Goal: Check status: Check status

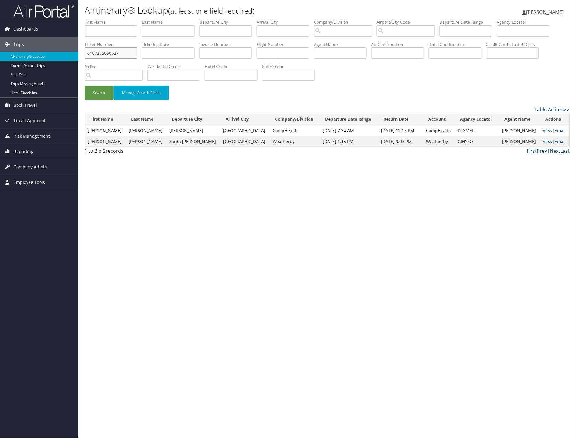
click at [137, 49] on input "0167275060527" at bounding box center [111, 52] width 53 height 11
click at [102, 28] on input "text" at bounding box center [111, 30] width 53 height 11
type input "GIO"
type input "CANTOR"
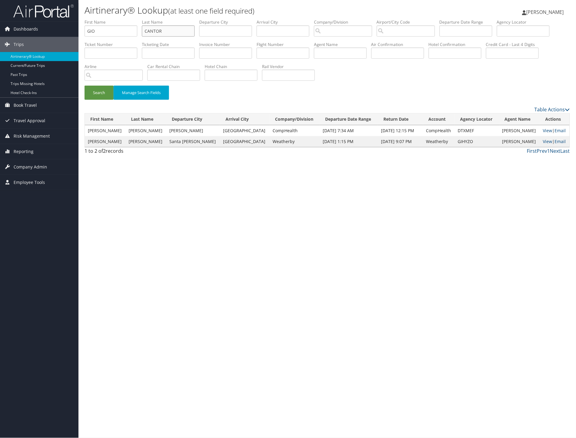
click at [85, 86] on button "Search" at bounding box center [99, 93] width 29 height 14
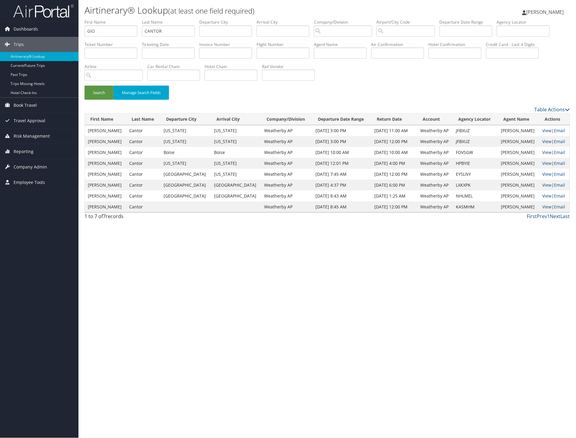
click at [430, 220] on div "1 to 7 of 7 records First Prev 1 Next Last" at bounding box center [327, 217] width 495 height 10
click at [547, 139] on link "View" at bounding box center [547, 141] width 9 height 6
click at [120, 31] on input "GIO" at bounding box center [111, 30] width 53 height 11
click at [121, 31] on input "GIO" at bounding box center [111, 30] width 53 height 11
type input "TERR"
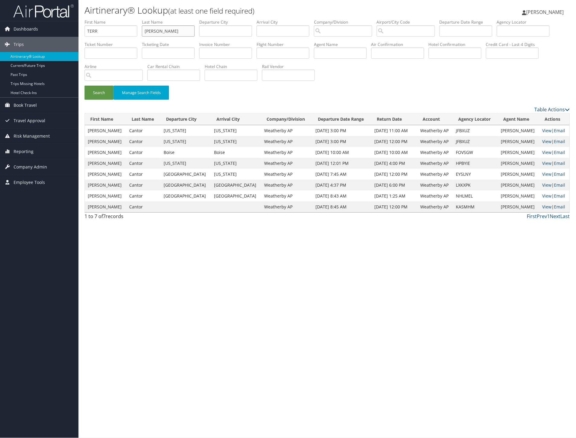
type input "DEES"
click at [85, 86] on button "Search" at bounding box center [99, 93] width 29 height 14
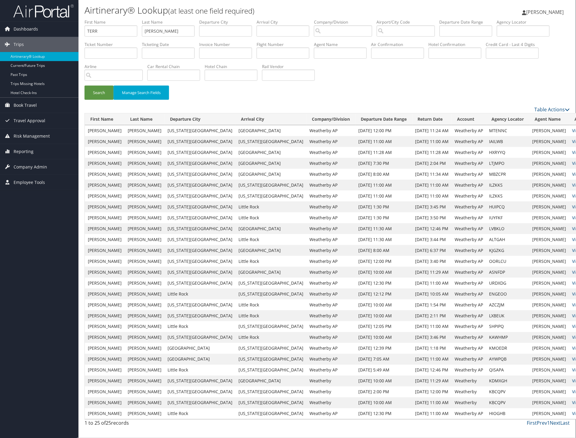
click at [573, 172] on link "View" at bounding box center [577, 174] width 9 height 6
click at [124, 29] on input "TERR" at bounding box center [111, 30] width 53 height 11
type input "HUG"
type input "DEGANNES"
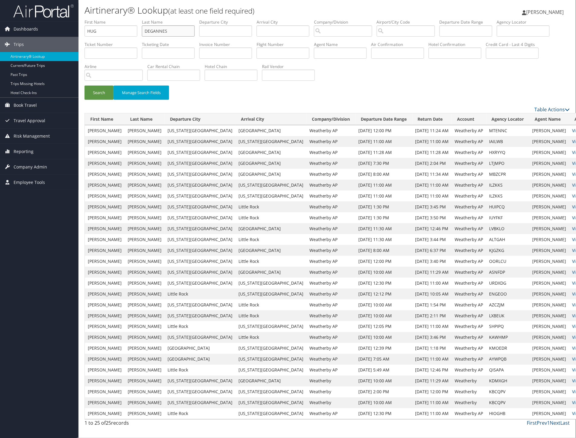
click at [85, 86] on button "Search" at bounding box center [99, 93] width 29 height 14
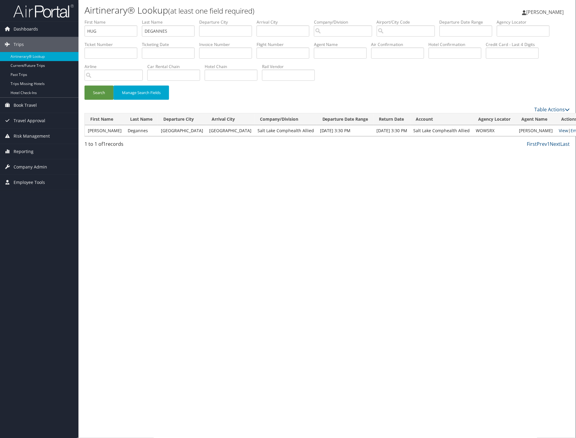
click at [560, 131] on link "View" at bounding box center [564, 131] width 9 height 6
click at [120, 30] on input "HUG" at bounding box center [111, 30] width 53 height 11
click at [119, 30] on input "HUG" at bounding box center [111, 30] width 53 height 11
click at [85, 86] on button "Search" at bounding box center [99, 93] width 29 height 14
type input "HUGH"
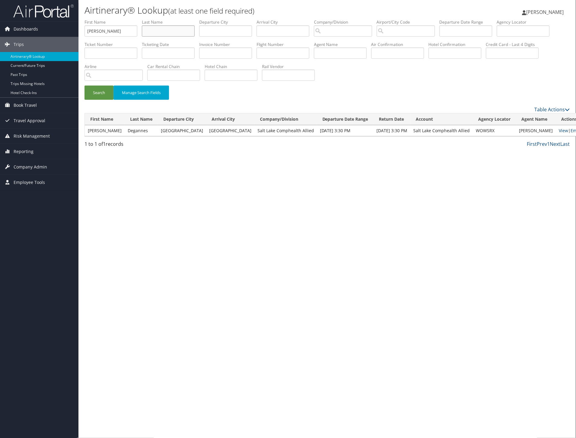
click at [85, 86] on button "Search" at bounding box center [99, 93] width 29 height 14
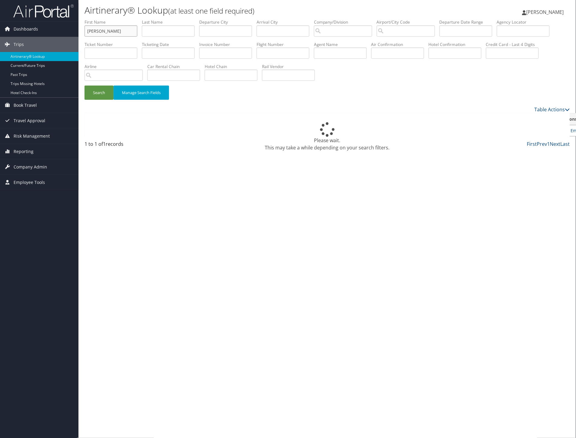
click at [114, 29] on input "HUGH" at bounding box center [111, 30] width 53 height 11
type input "NIC"
type input "ANTHONY"
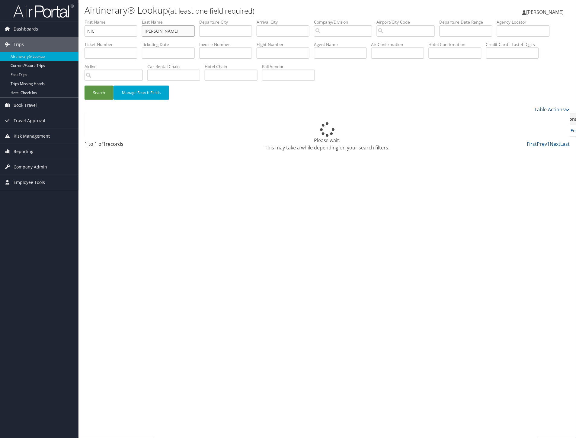
click at [85, 86] on button "Search" at bounding box center [99, 93] width 29 height 14
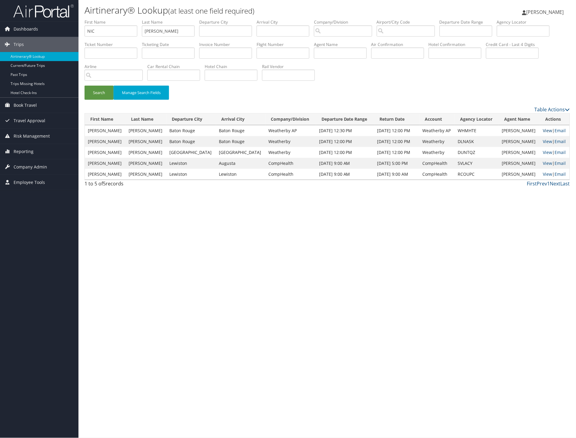
click at [543, 128] on link "View" at bounding box center [547, 131] width 9 height 6
click at [543, 140] on link "View" at bounding box center [547, 141] width 9 height 6
click at [109, 30] on input "NIC" at bounding box center [111, 30] width 53 height 11
type input "SUZAN"
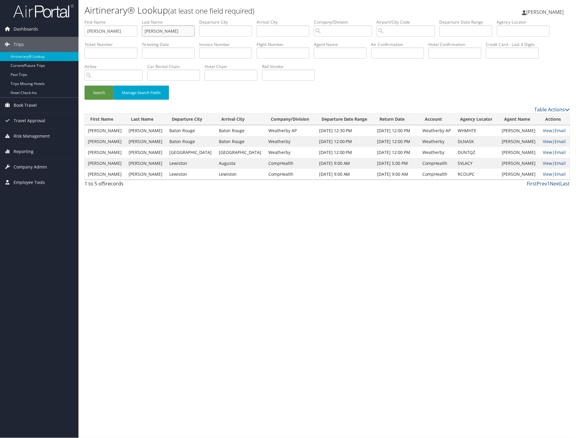
type input "LEE"
click at [85, 86] on button "Search" at bounding box center [99, 93] width 29 height 14
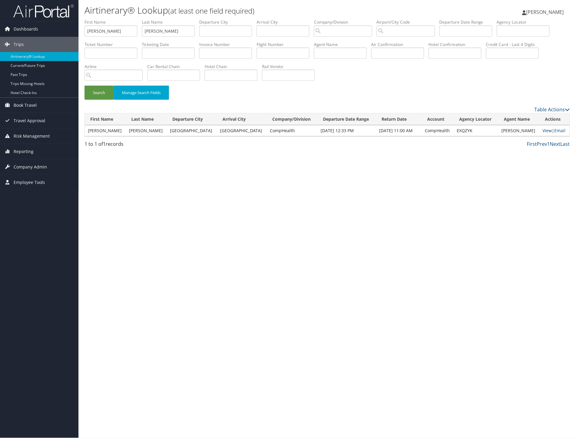
click at [544, 128] on link "View" at bounding box center [547, 131] width 9 height 6
click at [113, 28] on input "SUZAN" at bounding box center [111, 30] width 53 height 11
click at [114, 28] on input "SUZAN" at bounding box center [111, 30] width 53 height 11
type input "damon"
type input "smith"
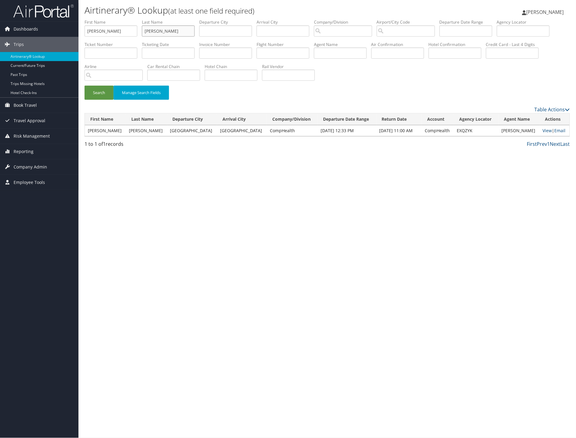
click at [85, 86] on button "Search" at bounding box center [99, 93] width 29 height 14
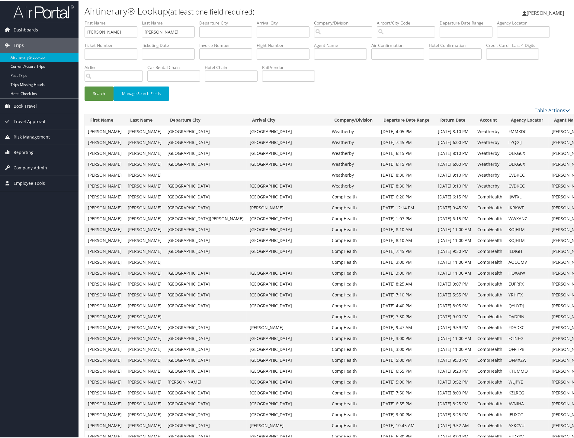
click at [134, 35] on input "damon" at bounding box center [111, 30] width 53 height 11
type input "JO"
type input "KREHER"
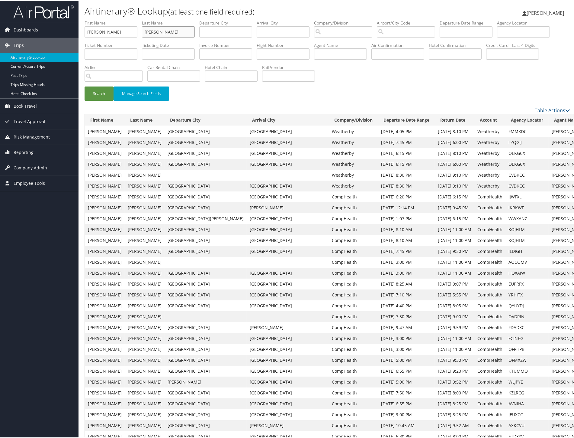
click at [85, 86] on button "Search" at bounding box center [99, 93] width 29 height 14
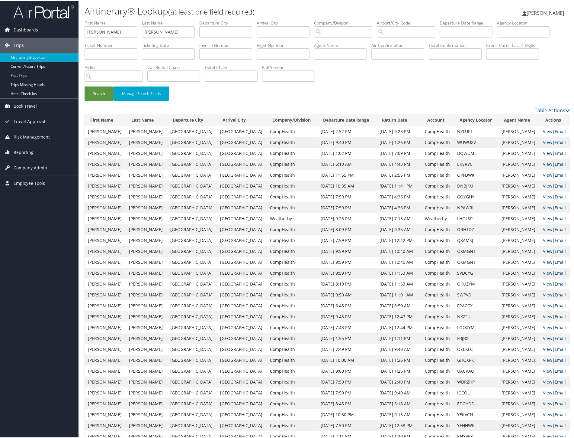
click at [543, 162] on link "View" at bounding box center [547, 163] width 9 height 6
click at [545, 173] on link "View" at bounding box center [547, 174] width 9 height 6
drag, startPoint x: 206, startPoint y: 160, endPoint x: 342, endPoint y: 170, distance: 136.4
click at [342, 170] on tbody "Jonathan Kreher Seattle Waterloo CompHealth Oct 26, 2025 2:52 PM Oct 29, 2025 9…" at bounding box center [327, 304] width 485 height 359
click at [377, 170] on td "Sep 2, 2025 2:55 PM" at bounding box center [400, 174] width 46 height 11
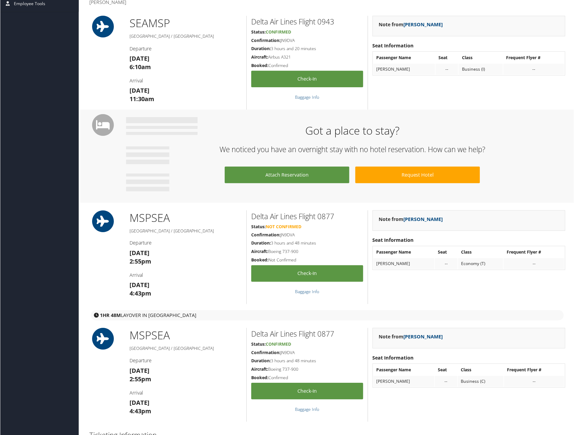
scroll to position [34, 0]
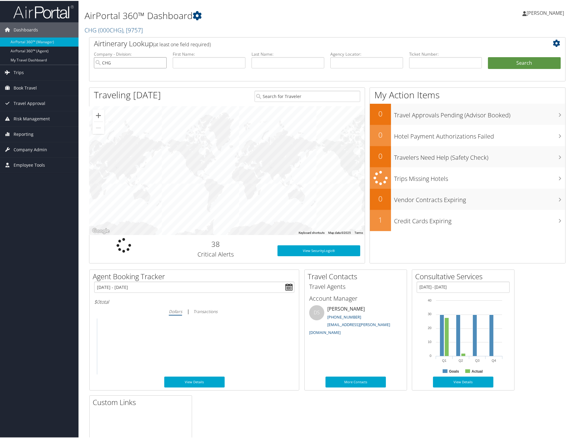
click at [136, 65] on input "CHG" at bounding box center [130, 61] width 73 height 11
click at [203, 65] on input "text" at bounding box center [209, 61] width 73 height 11
click at [195, 63] on input "text" at bounding box center [209, 61] width 73 height 11
type input "marguerite"
click at [488, 56] on button "Search" at bounding box center [524, 62] width 73 height 12
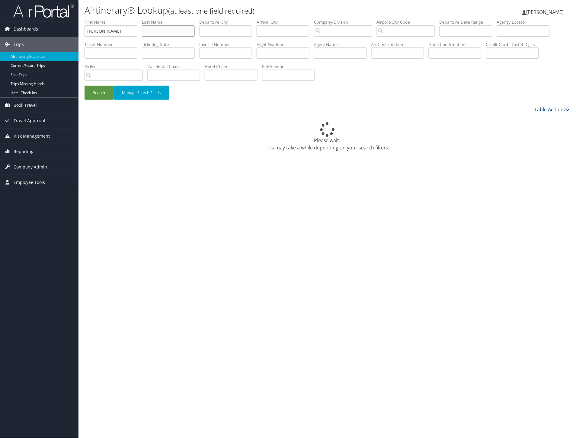
click at [176, 30] on input "text" at bounding box center [168, 30] width 53 height 11
type input "MCCLAIN"
click at [85, 86] on button "Search" at bounding box center [99, 93] width 29 height 14
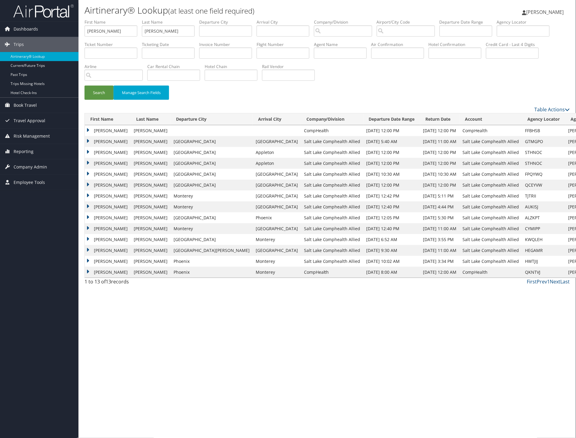
click at [103, 150] on td "Marguerite" at bounding box center [108, 152] width 46 height 11
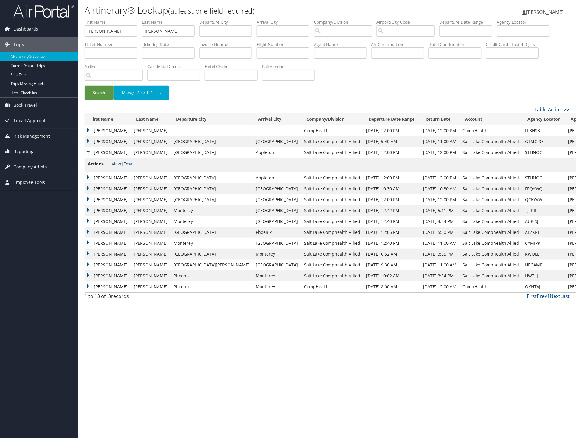
click at [116, 164] on link "View" at bounding box center [116, 164] width 9 height 6
click at [104, 128] on td "Marguerite" at bounding box center [108, 130] width 46 height 11
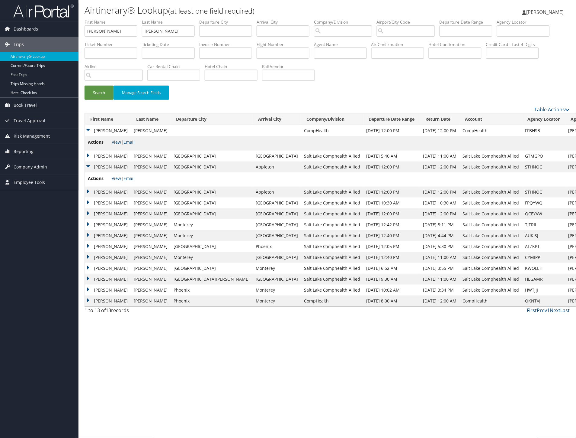
click at [114, 141] on link "View" at bounding box center [116, 142] width 9 height 6
click at [115, 33] on input "marguerite" at bounding box center [111, 30] width 53 height 11
type input "TAMI"
type input "TURNER"
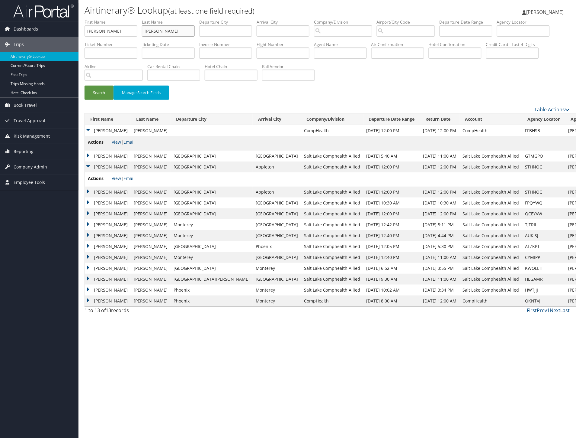
click at [85, 86] on button "Search" at bounding box center [99, 93] width 29 height 14
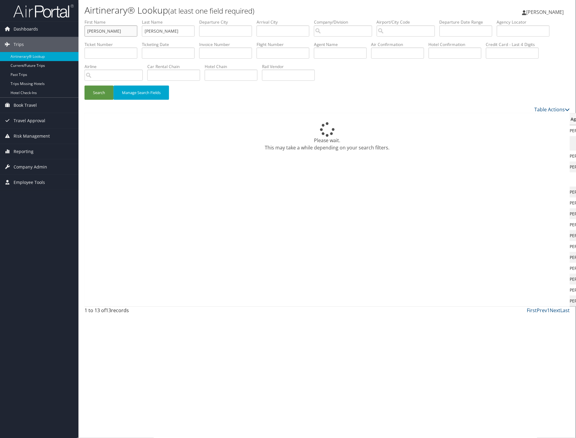
click at [115, 32] on input "TAMI" at bounding box center [111, 30] width 53 height 11
type input "TAMIKA"
click at [85, 86] on button "Search" at bounding box center [99, 93] width 29 height 14
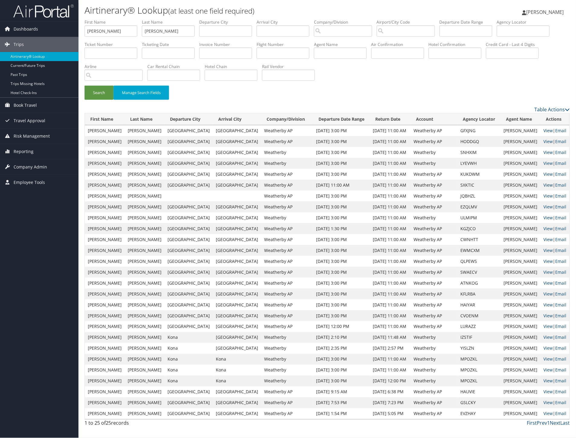
click at [549, 185] on link "View" at bounding box center [548, 185] width 9 height 6
click at [166, 28] on input "TURNER" at bounding box center [168, 30] width 53 height 11
paste input "CHUKWURAH,VIVIAN"
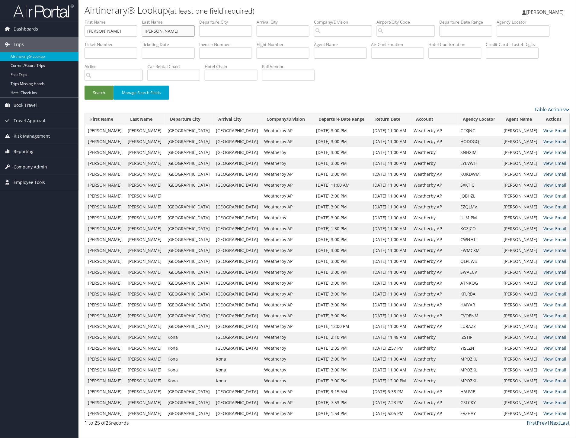
type input "CHUKWURAH,VIVIAN"
click at [119, 31] on input "TAMIKA" at bounding box center [111, 30] width 53 height 11
paste input "CHUKWURAH,VIVIAN"
type input "CHUKWURAH,VIVIAN"
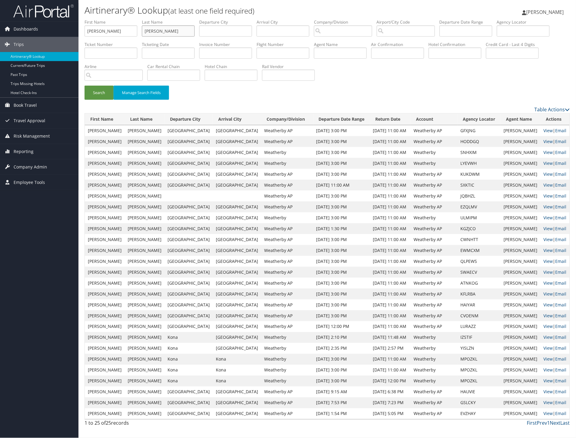
drag, startPoint x: 175, startPoint y: 30, endPoint x: 271, endPoint y: 44, distance: 97.8
click at [262, 19] on ul "First Name CHUKWURAH,VIVIAN Last Name CHUKWURAH,VIVIAN Departure City Arrival C…" at bounding box center [328, 19] width 486 height 0
type input "CHUKWURAH"
click at [125, 32] on input "CHUKWURAH,VIVIAN" at bounding box center [111, 30] width 53 height 11
click at [85, 86] on button "Search" at bounding box center [99, 93] width 29 height 14
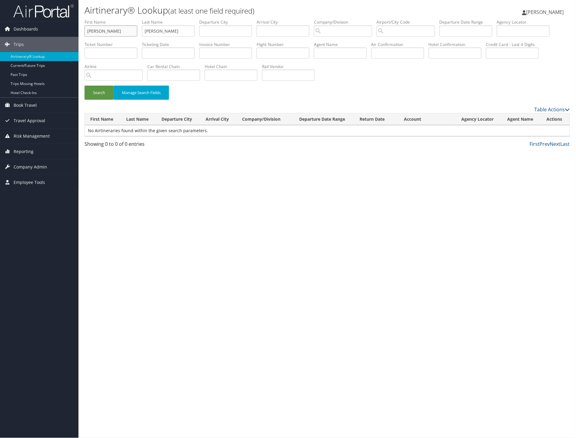
click at [116, 31] on input "VIVIAN" at bounding box center [111, 30] width 53 height 11
type input "VIVIAN"
click at [85, 86] on button "Search" at bounding box center [99, 93] width 29 height 14
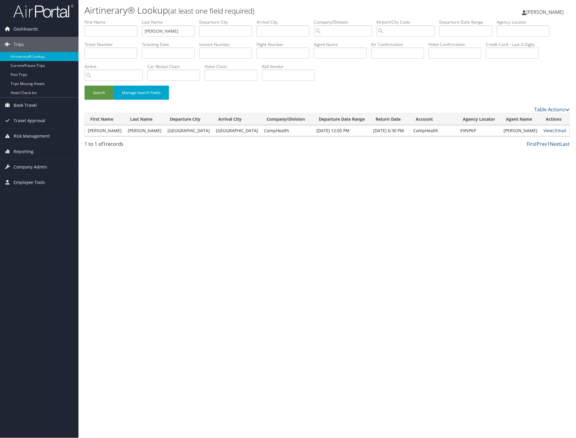
click at [544, 130] on link "View" at bounding box center [548, 131] width 9 height 6
click at [119, 34] on input "text" at bounding box center [111, 30] width 53 height 11
type input "WEND"
type input "LOVE"
click at [85, 86] on button "Search" at bounding box center [99, 93] width 29 height 14
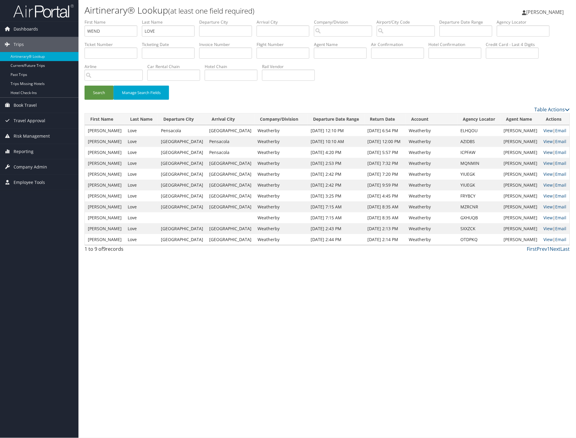
click at [544, 150] on link "View" at bounding box center [548, 152] width 9 height 6
click at [544, 140] on link "View" at bounding box center [548, 141] width 9 height 6
click at [544, 132] on link "View" at bounding box center [548, 131] width 9 height 6
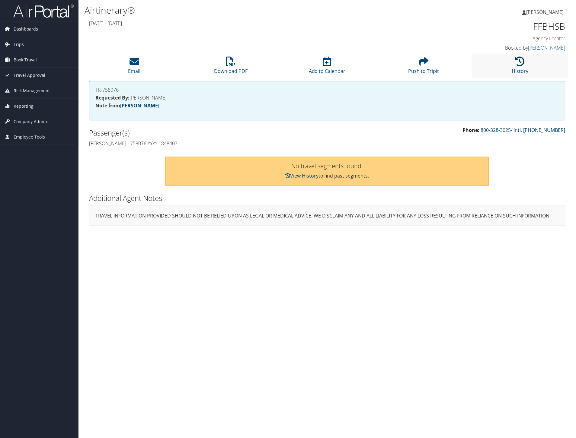
click at [520, 65] on icon at bounding box center [521, 62] width 10 height 10
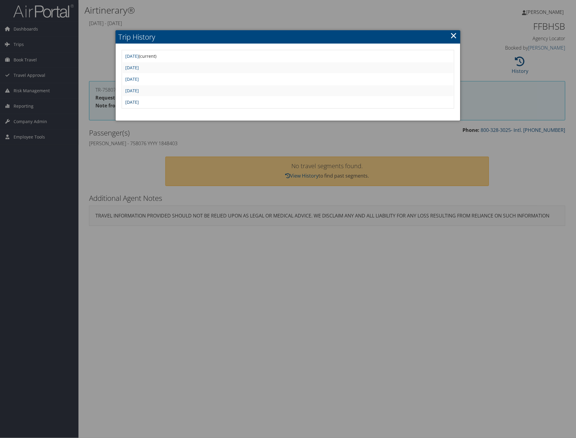
click at [139, 99] on link "[DATE]" at bounding box center [133, 102] width 14 height 6
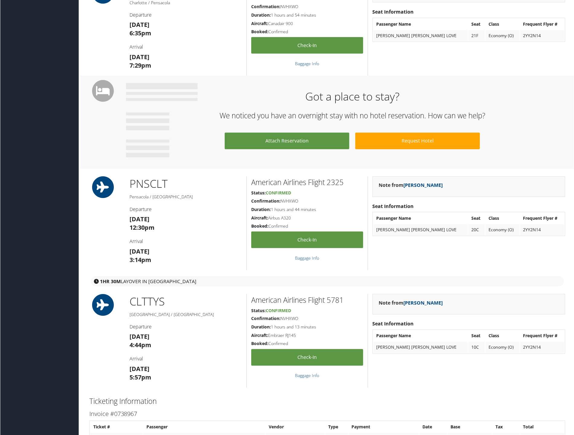
scroll to position [101, 0]
